Goal: Learn about a topic

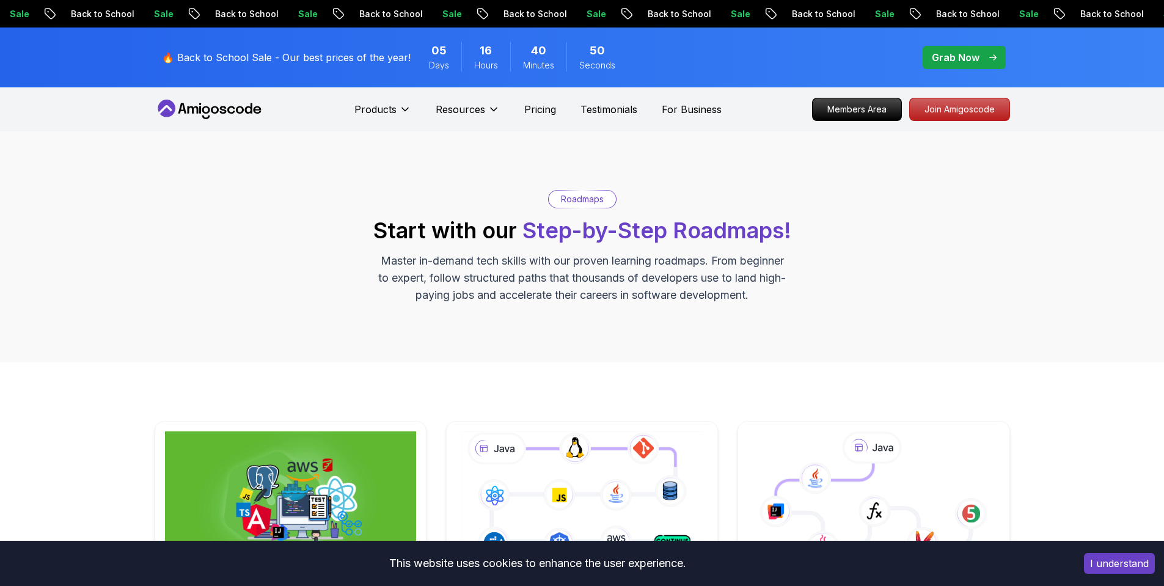
scroll to position [163, 0]
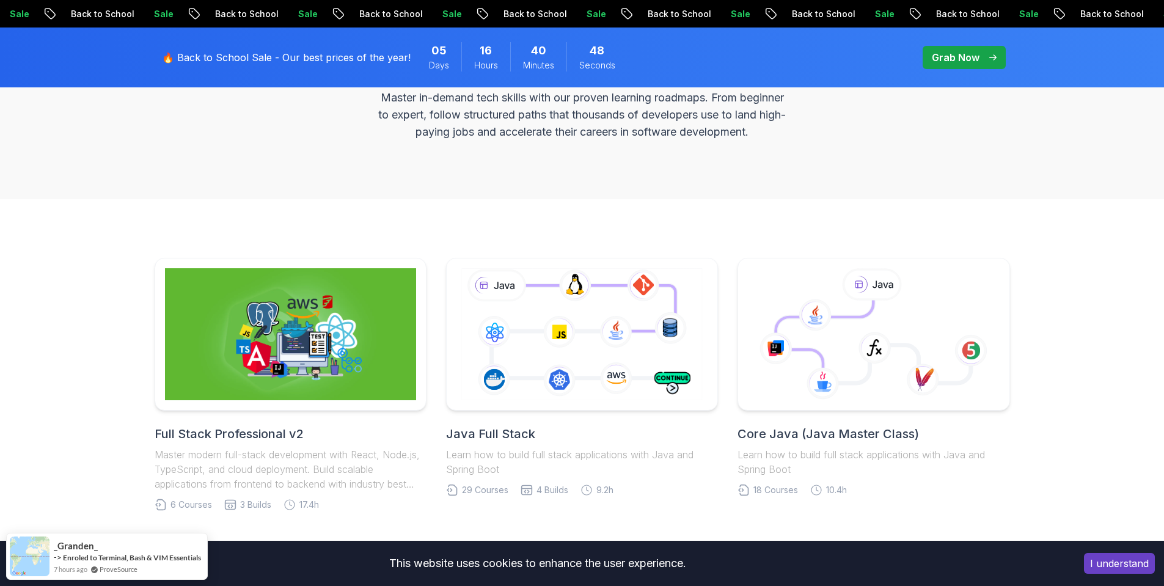
click at [466, 194] on div "Roadmaps Start with our Step-by-Step Roadmaps! Master in-demand tech skills wit…" at bounding box center [582, 83] width 1164 height 231
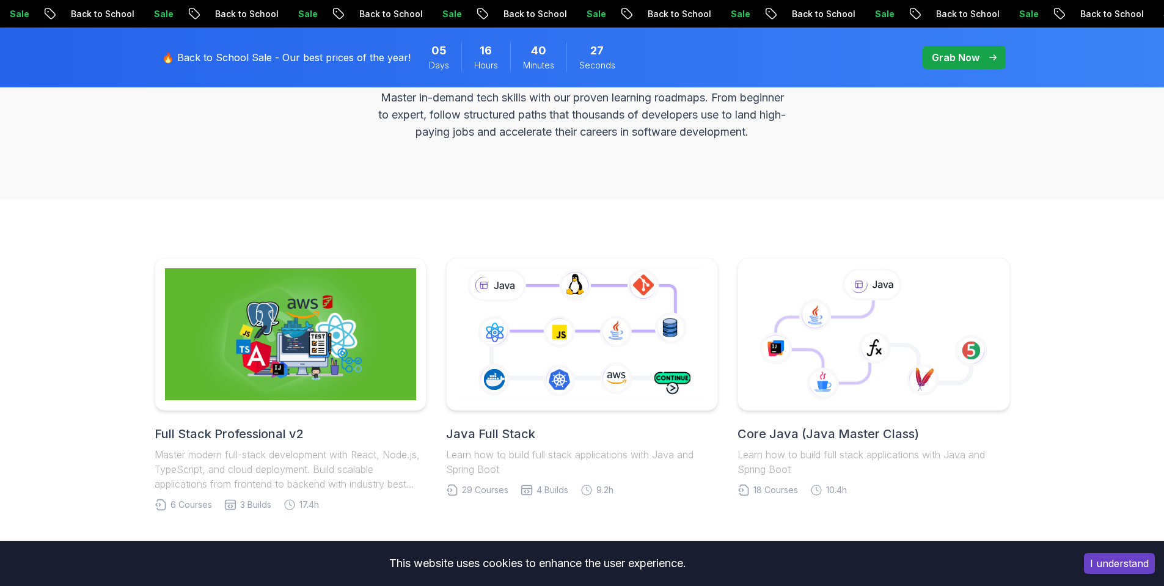
drag, startPoint x: 862, startPoint y: 212, endPoint x: 874, endPoint y: 212, distance: 11.6
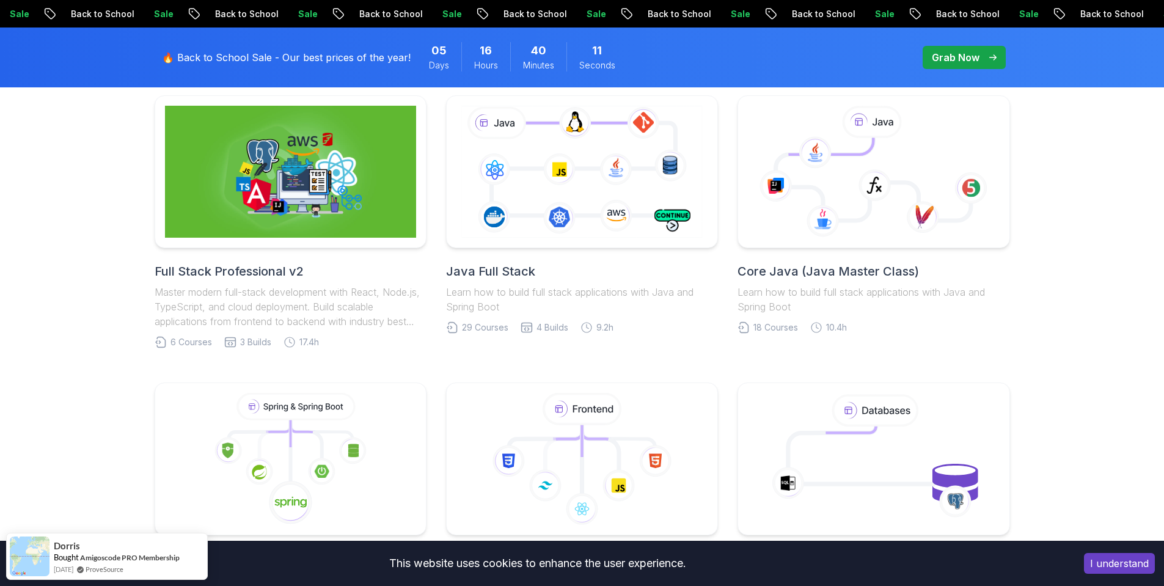
click at [514, 272] on h2 "Java Full Stack" at bounding box center [582, 271] width 272 height 17
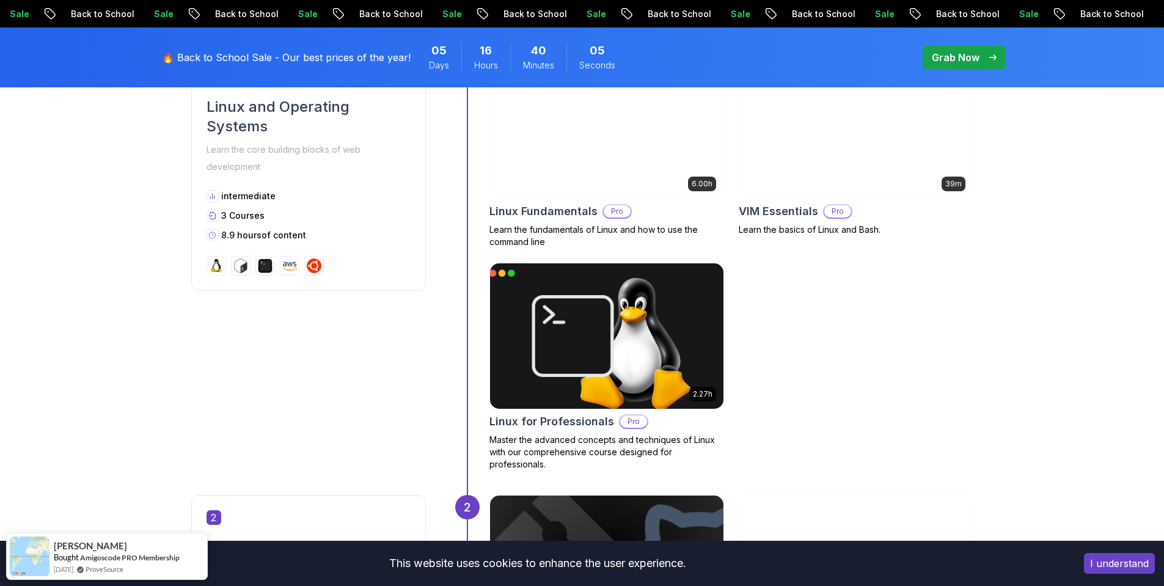
scroll to position [977, 0]
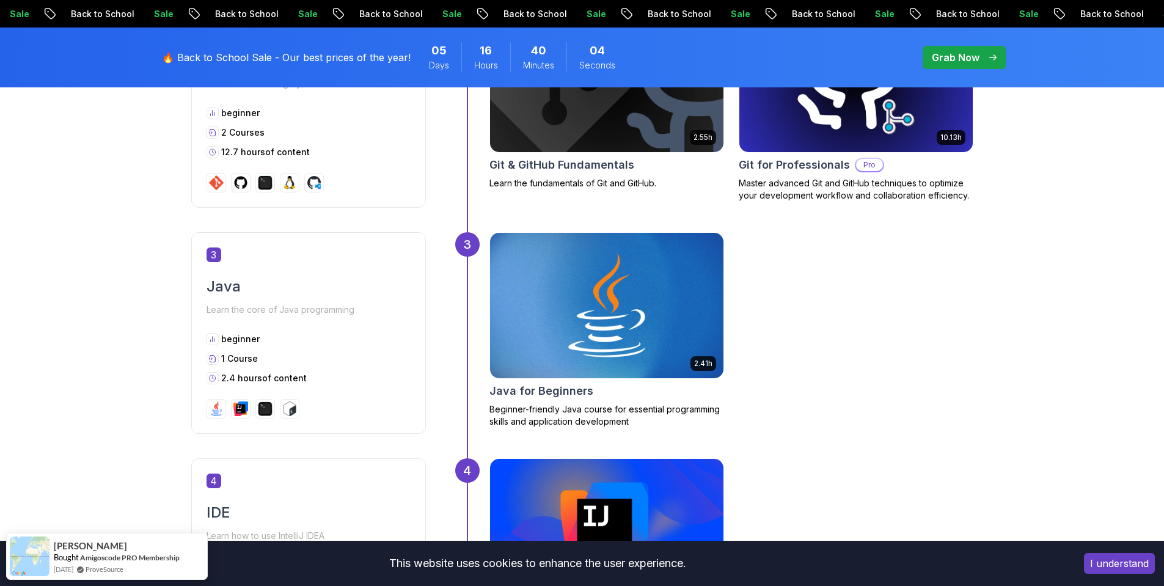
click at [415, 292] on div "3 Java Learn the core of Java programming beginner 1 Course 2.4 hours of content" at bounding box center [308, 333] width 235 height 202
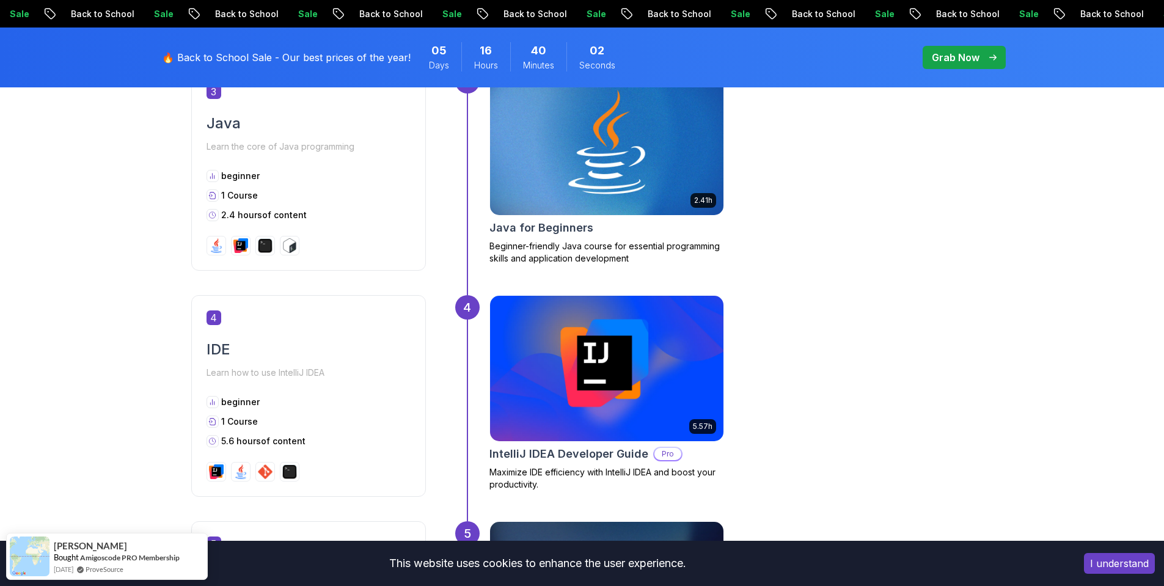
click at [392, 316] on div "4" at bounding box center [308, 317] width 204 height 15
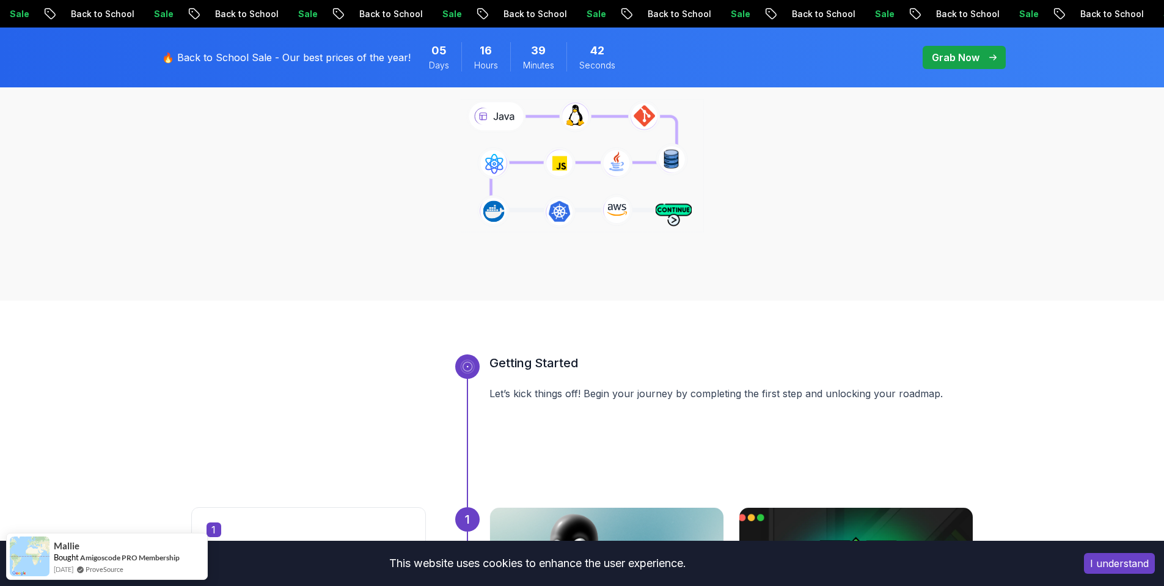
scroll to position [0, 0]
